Goal: Check status: Check status

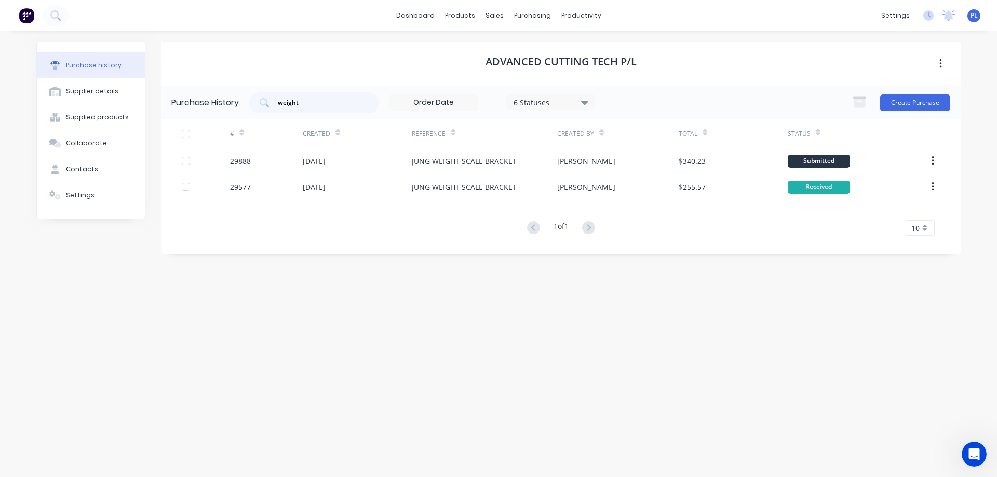
click at [100, 66] on div "Purchase history" at bounding box center [94, 65] width 56 height 9
click at [80, 94] on div "Supplier details" at bounding box center [92, 91] width 52 height 9
select select "AU"
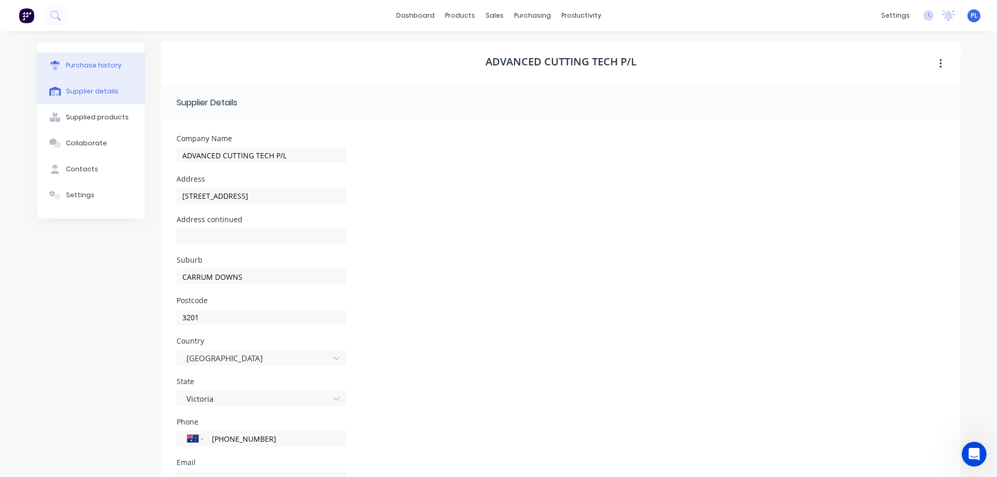
click at [89, 64] on div "Purchase history" at bounding box center [94, 65] width 56 height 9
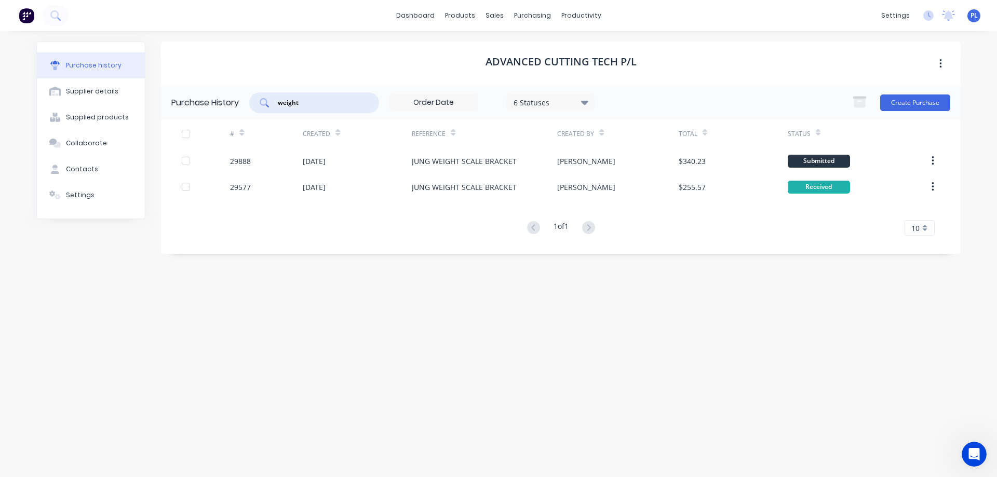
drag, startPoint x: 308, startPoint y: 103, endPoint x: 244, endPoint y: 102, distance: 63.9
click at [244, 102] on div "Purchase History weight 6 Statuses 6 Statuses Create Purchase" at bounding box center [561, 103] width 800 height 34
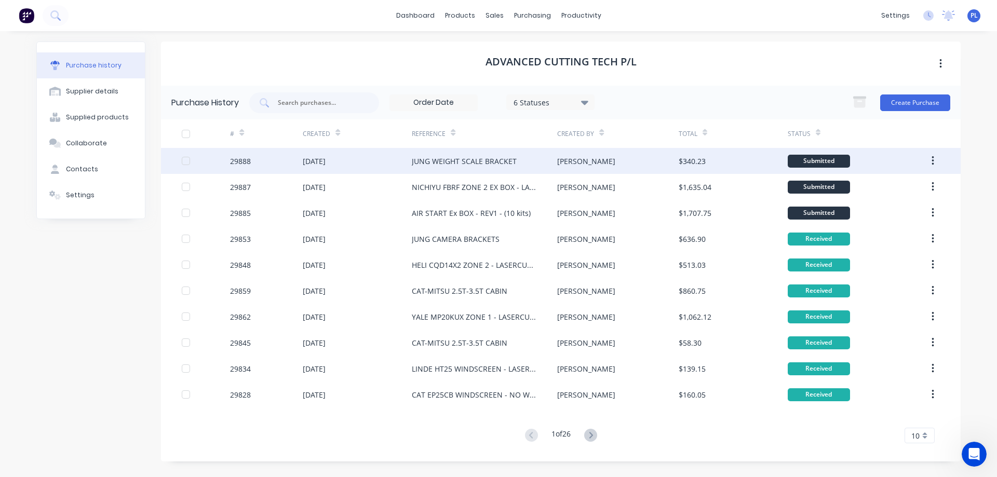
click at [466, 167] on div "JUNG WEIGHT SCALE BRACKET" at bounding box center [484, 161] width 145 height 26
